Goal: Task Accomplishment & Management: Complete application form

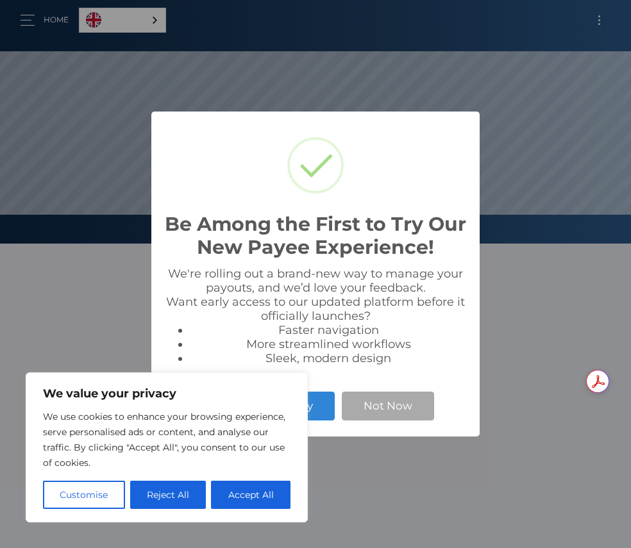
scroll to position [244, 631]
click at [258, 494] on button "Accept All" at bounding box center [251, 495] width 80 height 28
checkbox input "true"
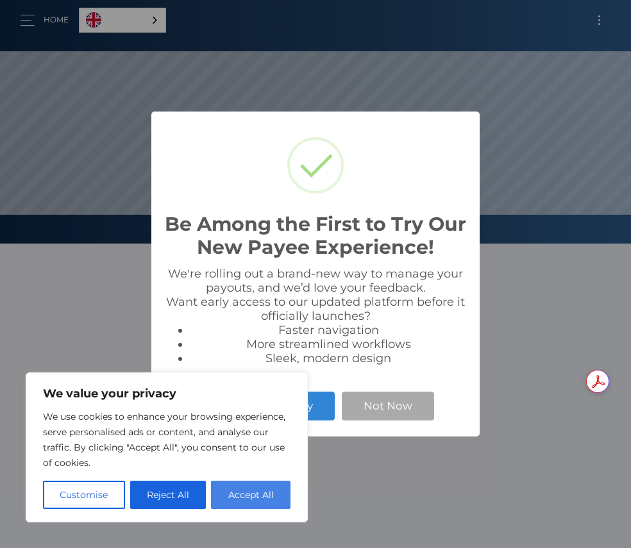
checkbox input "true"
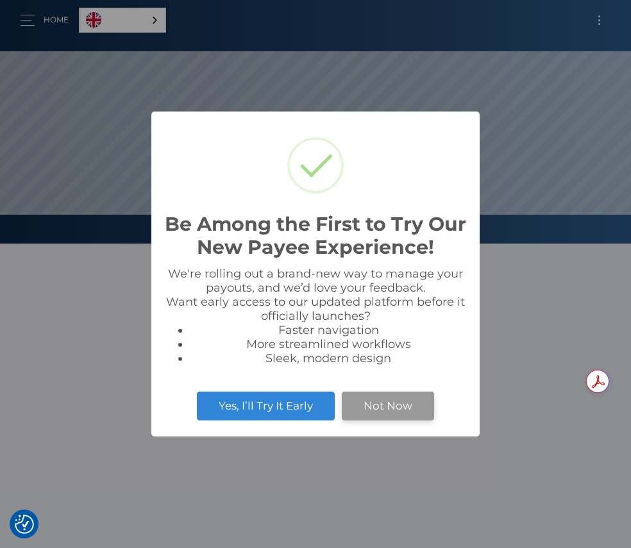
click at [385, 420] on button "Not Now" at bounding box center [388, 406] width 92 height 28
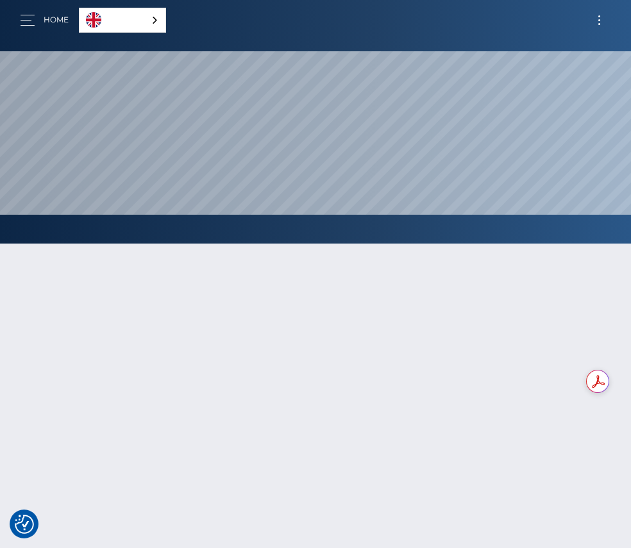
click at [108, 26] on link "English" at bounding box center [123, 20] width 86 height 24
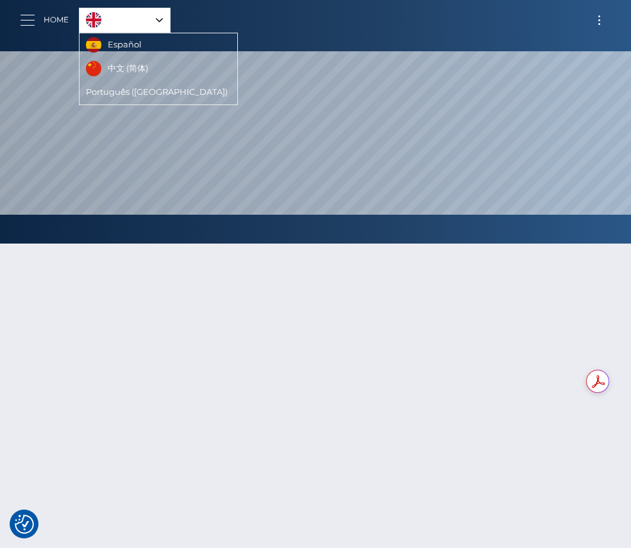
click at [28, 12] on button "button" at bounding box center [32, 20] width 24 height 17
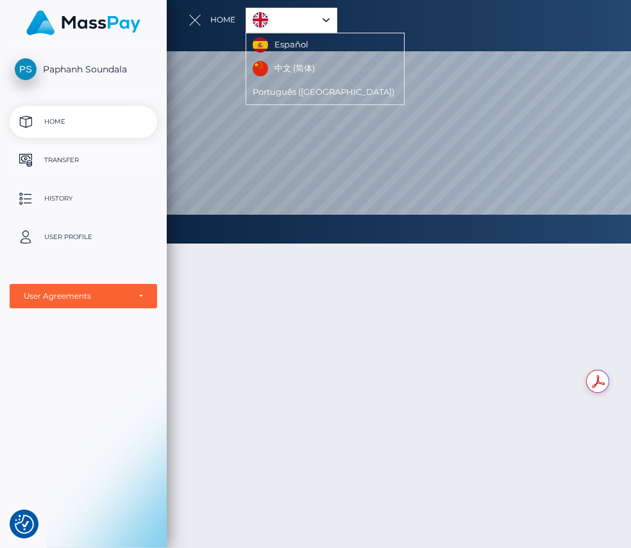
click at [75, 159] on p "Transfer" at bounding box center [83, 160] width 137 height 19
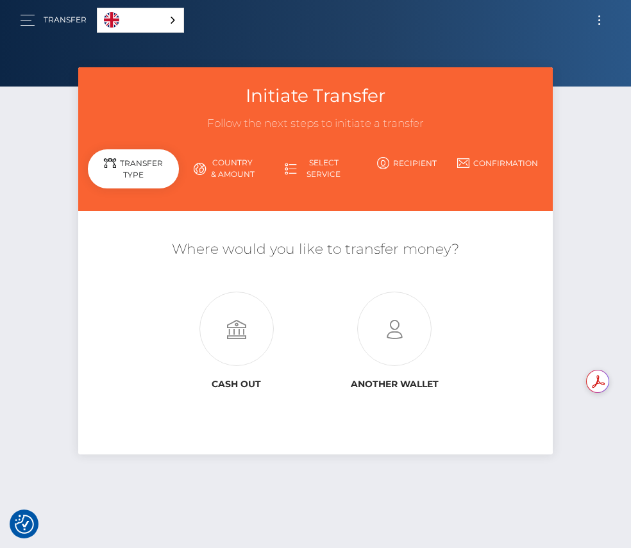
click at [239, 170] on link "Country & Amount" at bounding box center [224, 168] width 91 height 33
click at [235, 165] on link "Country & Amount" at bounding box center [224, 168] width 91 height 33
click at [228, 347] on icon at bounding box center [236, 329] width 158 height 74
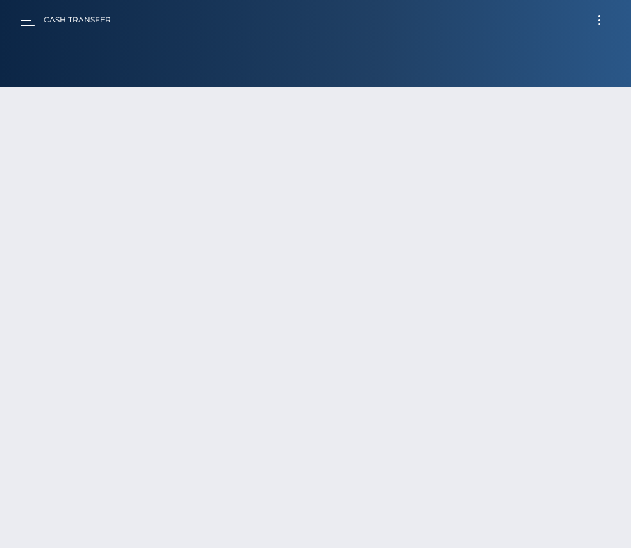
type input "NaN"
select select
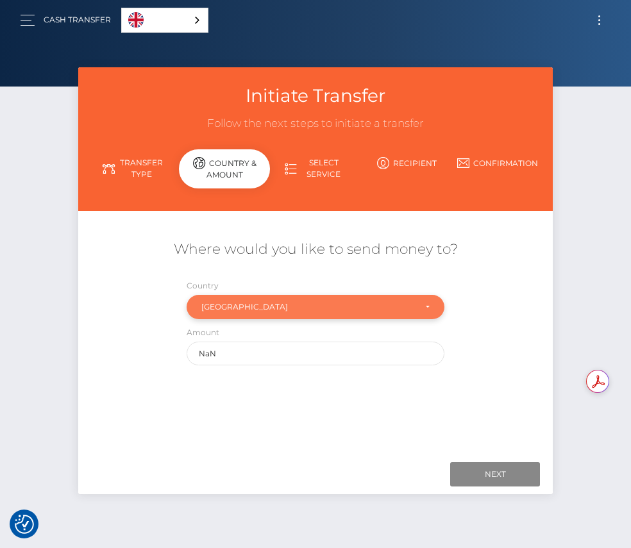
click at [264, 309] on div "Australia" at bounding box center [308, 307] width 214 height 10
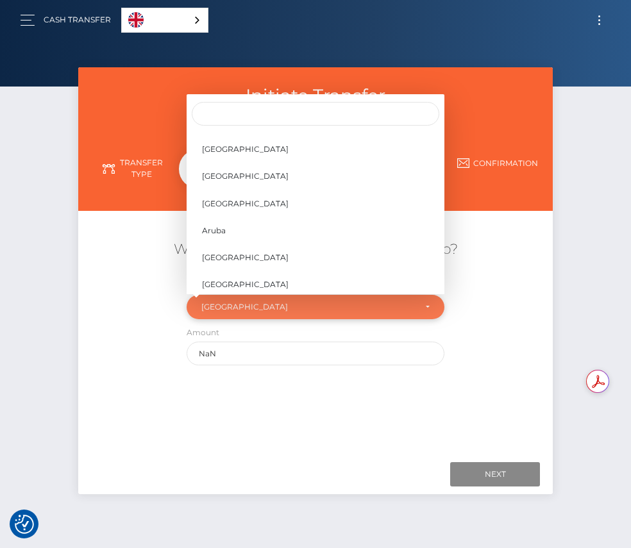
click at [265, 319] on div "[GEOGRAPHIC_DATA]" at bounding box center [316, 307] width 258 height 24
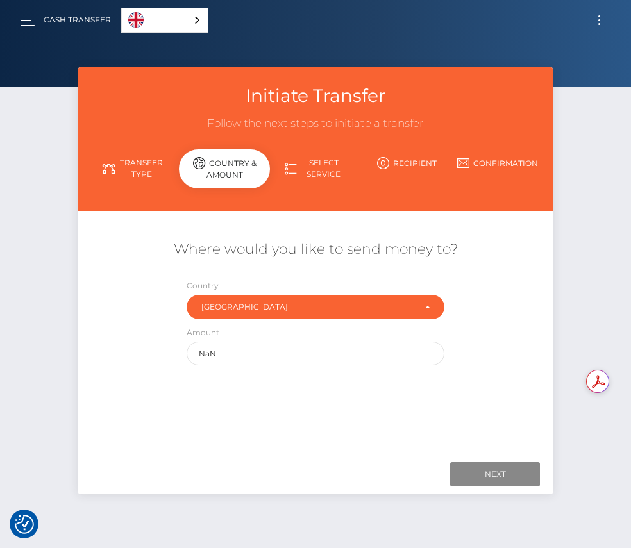
click at [258, 341] on div "Amount NaN" at bounding box center [316, 346] width 258 height 40
click at [252, 350] on input "NaN" at bounding box center [316, 354] width 258 height 24
drag, startPoint x: 252, startPoint y: 350, endPoint x: 146, endPoint y: 346, distance: 105.9
click at [146, 346] on div "Where would you like to send money to? Country Abkhazia Afghanistan Albania Alg…" at bounding box center [315, 302] width 475 height 139
type input "2000"
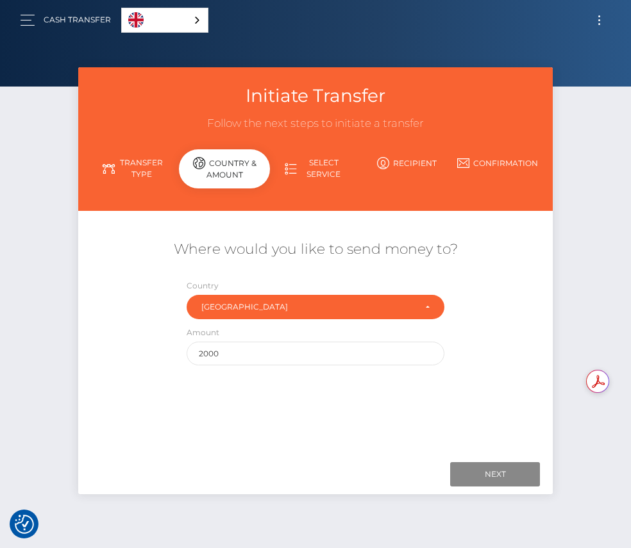
click at [194, 427] on div "Where would you like to send money to? Country Abkhazia [GEOGRAPHIC_DATA] [GEOG…" at bounding box center [315, 335] width 455 height 228
click at [476, 466] on input "Next" at bounding box center [495, 474] width 90 height 24
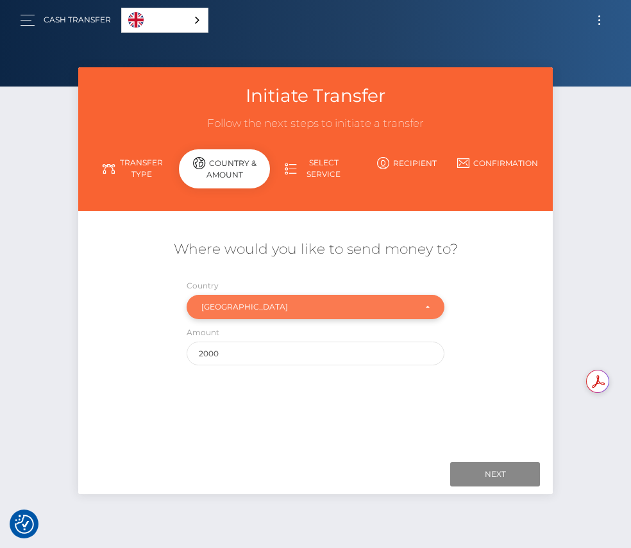
click at [240, 315] on div "[GEOGRAPHIC_DATA]" at bounding box center [316, 307] width 258 height 24
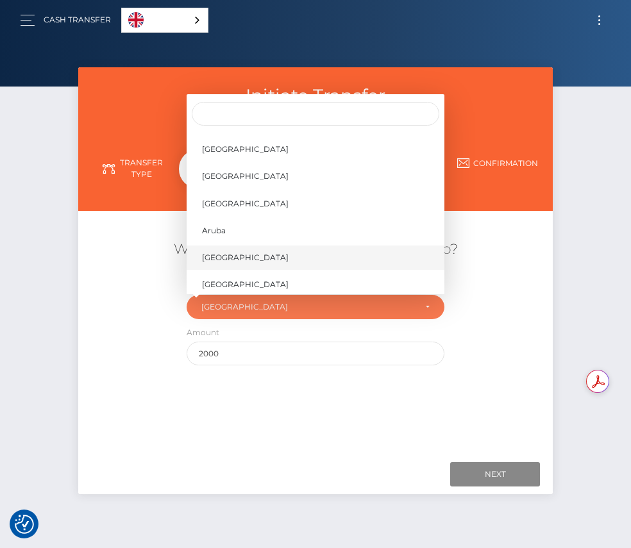
click at [249, 257] on link "[GEOGRAPHIC_DATA]" at bounding box center [316, 258] width 258 height 24
select select "AUS"
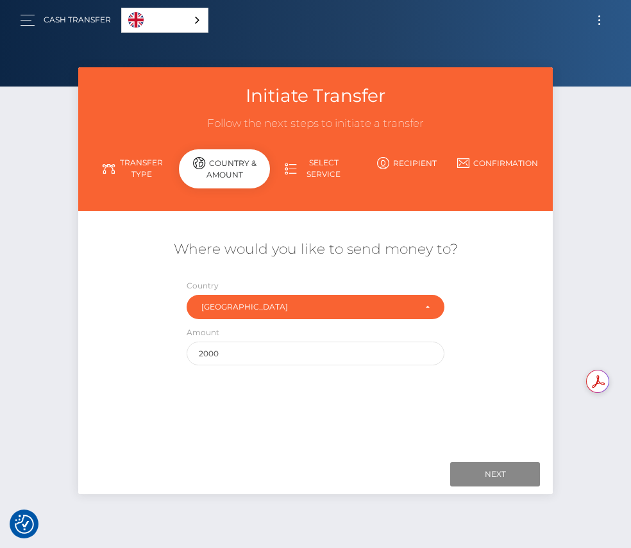
click at [321, 158] on link "Select Service" at bounding box center [315, 168] width 91 height 33
click at [387, 172] on link "Recipient" at bounding box center [406, 163] width 91 height 22
click at [142, 167] on link "Transfer Type" at bounding box center [133, 168] width 91 height 33
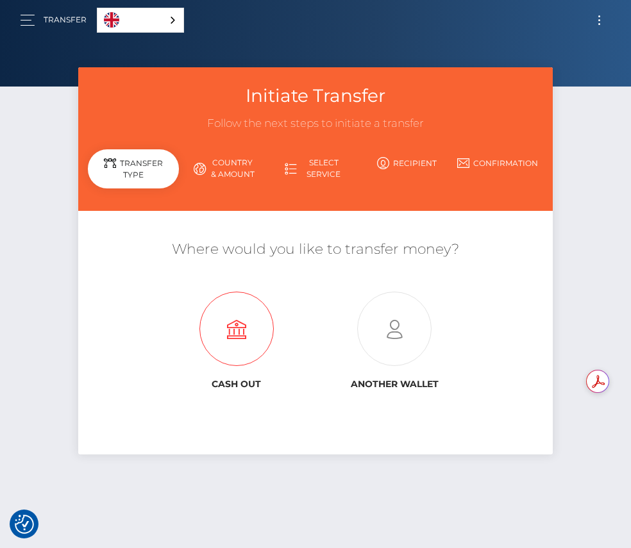
click at [250, 321] on icon at bounding box center [236, 329] width 158 height 74
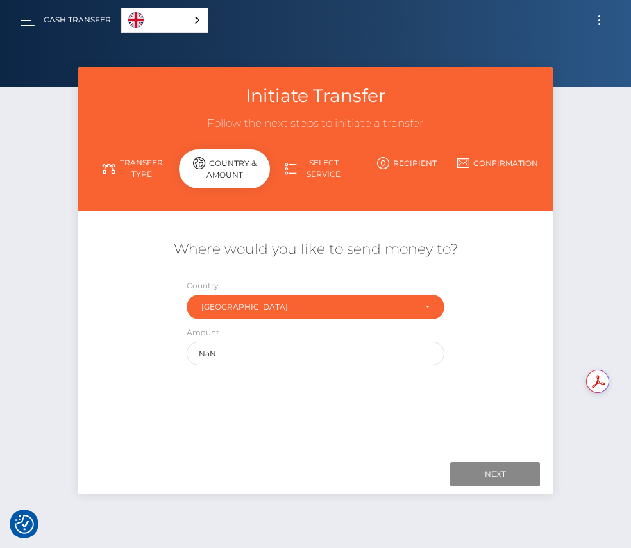
click at [316, 171] on link "Select Service" at bounding box center [315, 168] width 91 height 33
click at [317, 173] on link "Select Service" at bounding box center [315, 168] width 91 height 33
click at [282, 349] on input "NaN" at bounding box center [316, 354] width 258 height 24
click at [471, 477] on input "Next" at bounding box center [495, 474] width 90 height 24
type input "N"
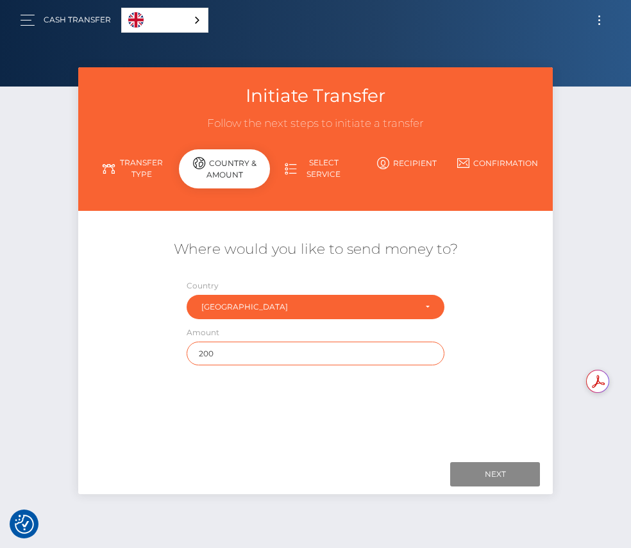
type input "200"
click at [233, 417] on div "Where would you like to send money to? Country Abkhazia [GEOGRAPHIC_DATA] [GEOG…" at bounding box center [315, 335] width 455 height 228
click at [517, 488] on div "Next Finish Previous" at bounding box center [315, 475] width 475 height 40
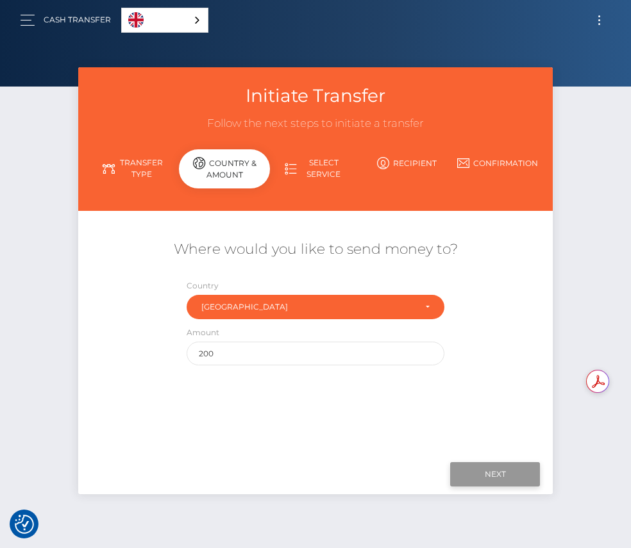
click at [514, 482] on input "Next" at bounding box center [495, 474] width 90 height 24
click at [326, 153] on link "Select Service" at bounding box center [315, 168] width 91 height 33
click at [408, 172] on link "Recipient" at bounding box center [406, 163] width 91 height 22
